Goal: Task Accomplishment & Management: Manage account settings

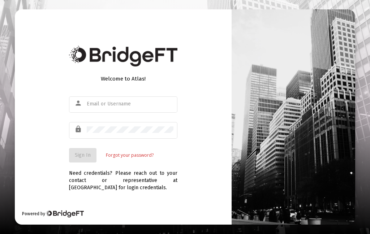
type input "[EMAIL_ADDRESS][DOMAIN_NAME]"
click at [84, 158] on span "Sign In" at bounding box center [83, 155] width 16 height 6
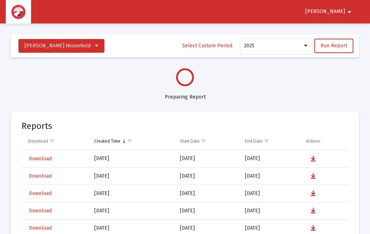
select select "View all"
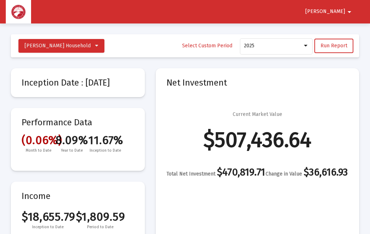
click at [345, 14] on mat-icon "arrow_drop_down" at bounding box center [349, 12] width 9 height 14
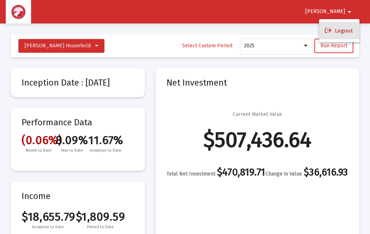
click at [351, 32] on button "Logout" at bounding box center [339, 30] width 40 height 17
